Goal: Transaction & Acquisition: Book appointment/travel/reservation

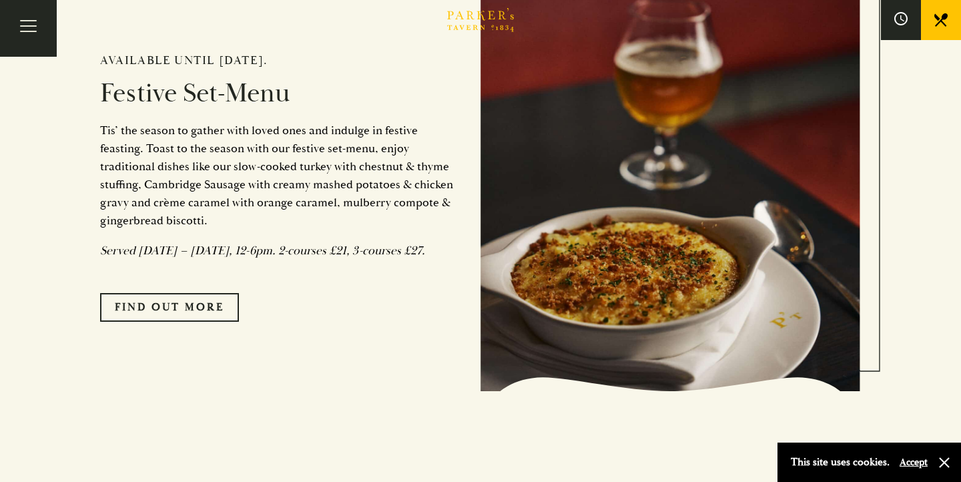
scroll to position [1114, 0]
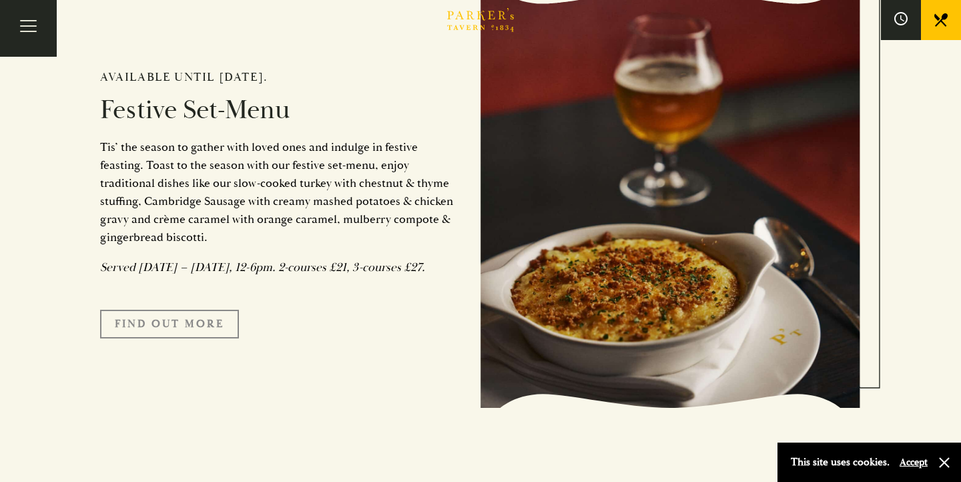
click at [180, 338] on link "FIND OUT MORE" at bounding box center [169, 324] width 139 height 28
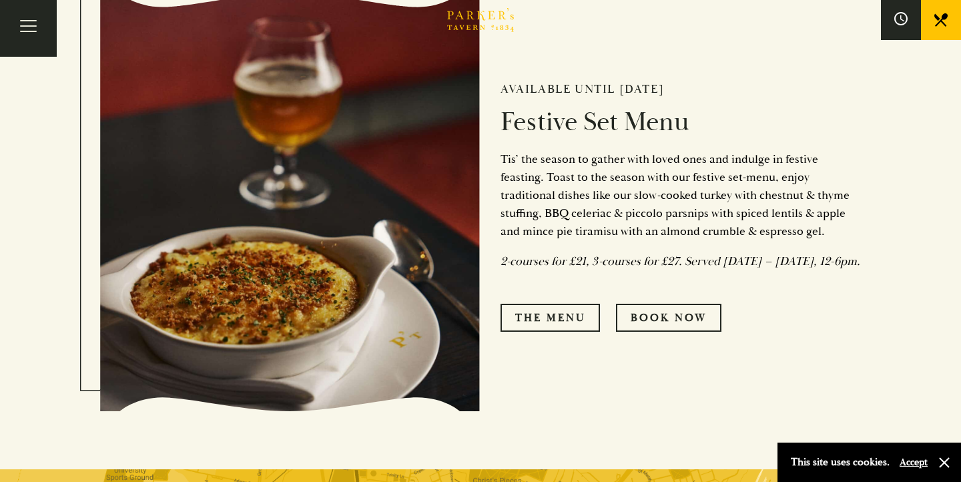
scroll to position [555, 0]
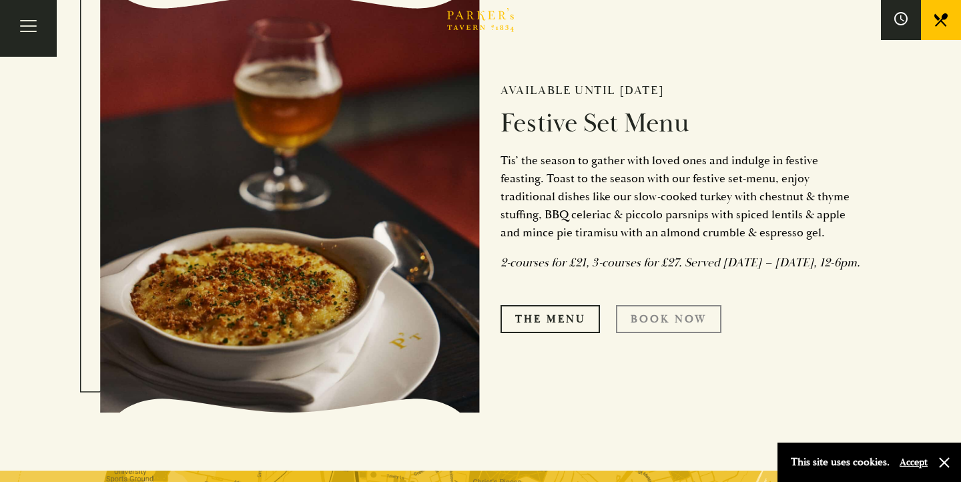
click at [691, 330] on link "Book Now" at bounding box center [668, 319] width 105 height 28
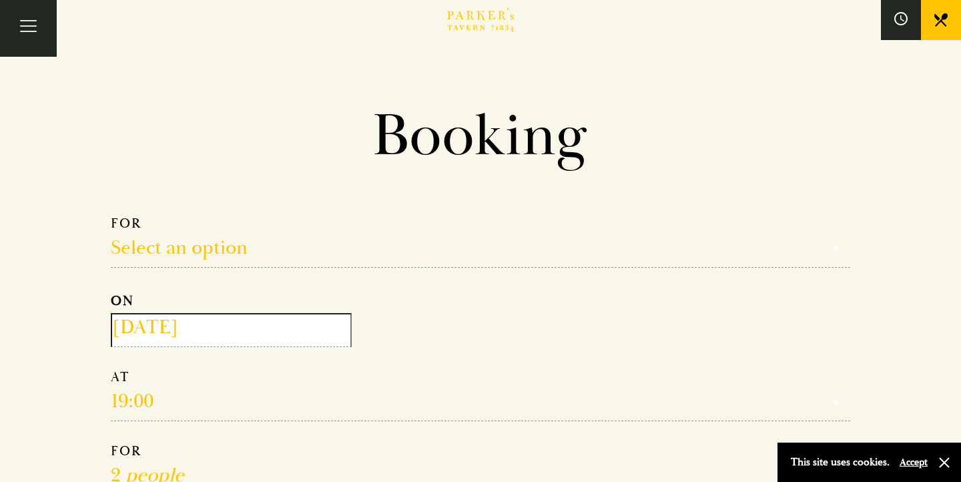
click at [236, 325] on input "2025-09-20" at bounding box center [231, 330] width 241 height 34
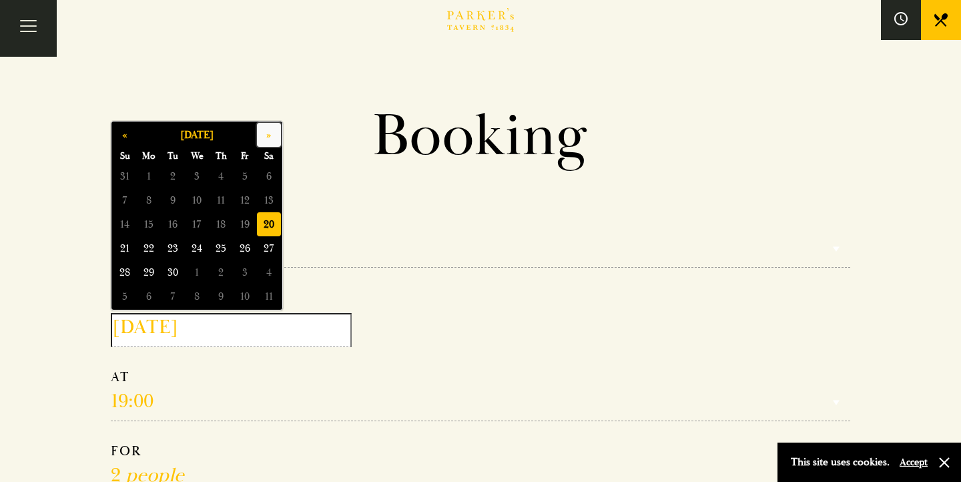
click at [272, 135] on button "»" at bounding box center [269, 135] width 24 height 24
click at [197, 250] on span "24" at bounding box center [197, 248] width 24 height 24
type input "2025-12-24"
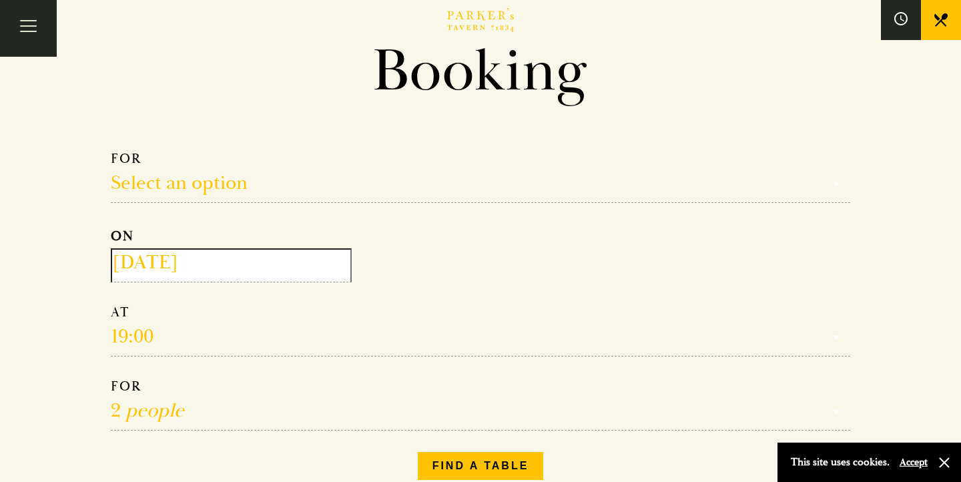
scroll to position [69, 0]
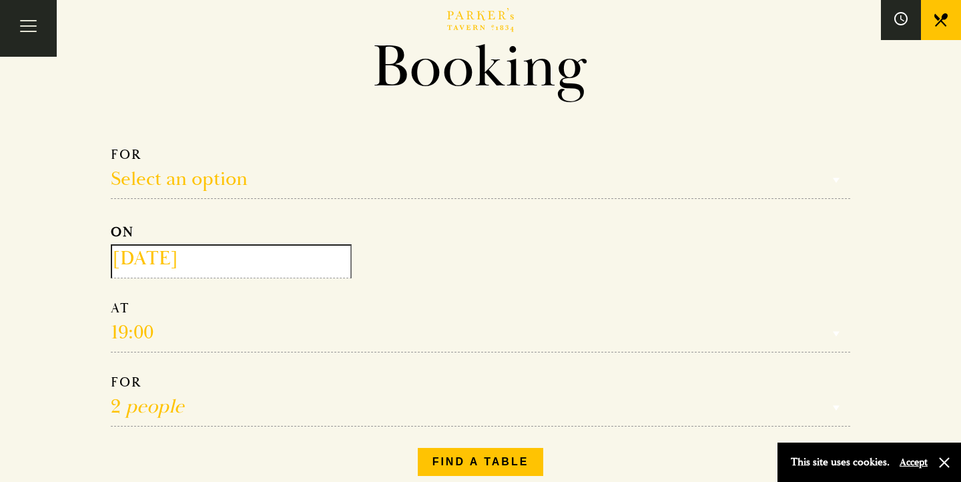
click at [178, 395] on select "1 person 2 people 3 people 4 people 5 people 6 people 7 people 8 people 9 peopl…" at bounding box center [481, 400] width 740 height 53
select select "9"
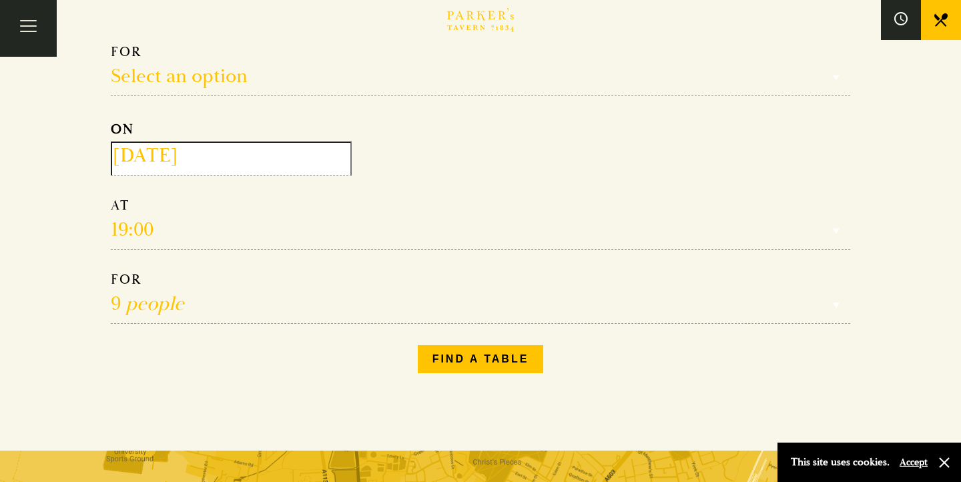
scroll to position [198, 0]
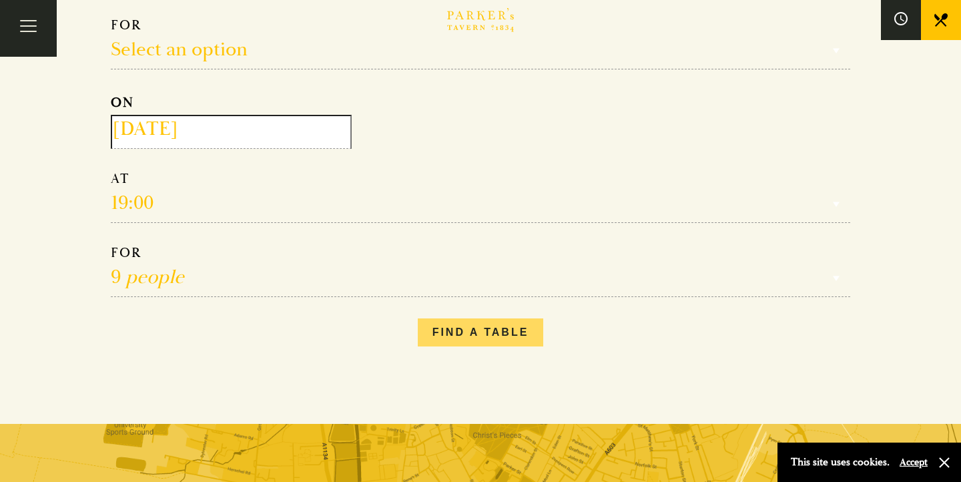
click at [537, 323] on button "Find a table" at bounding box center [481, 332] width 126 height 28
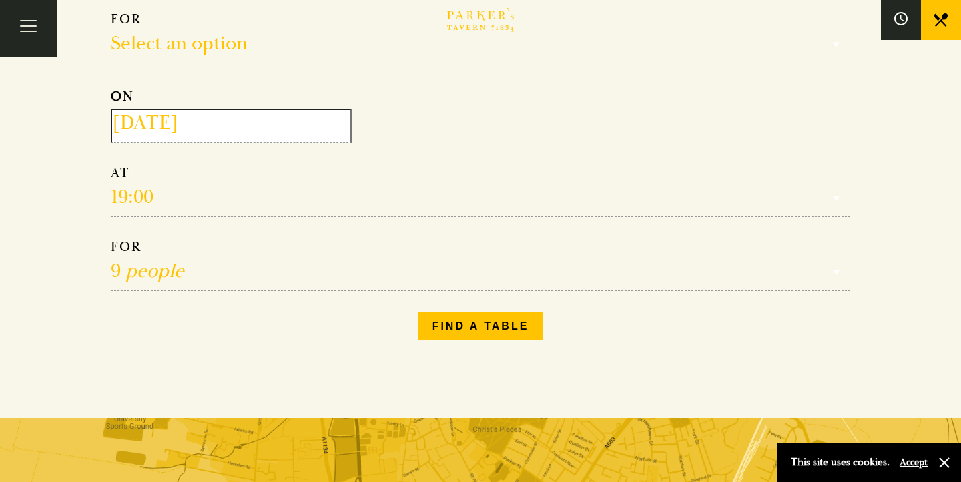
scroll to position [0, 0]
